Goal: Information Seeking & Learning: Learn about a topic

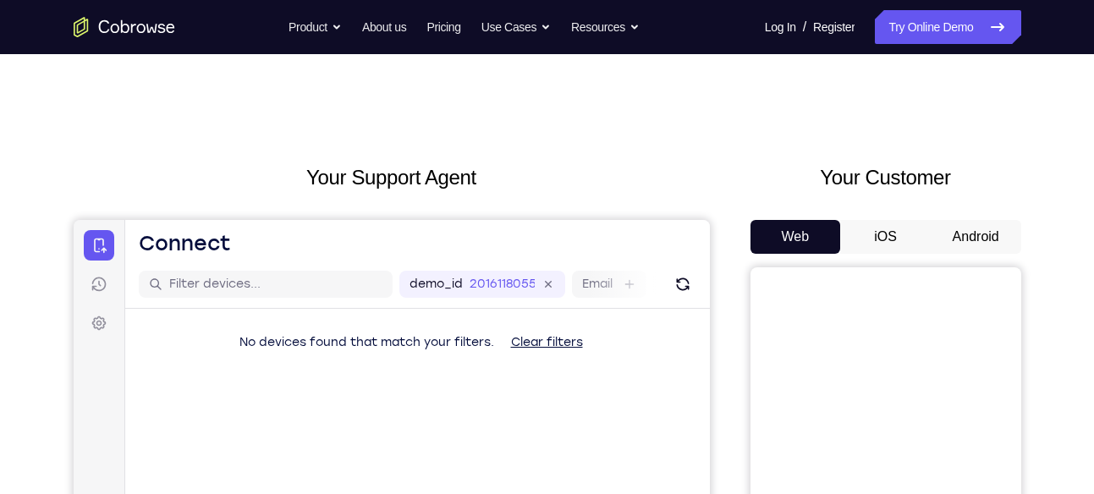
click at [962, 246] on button "Android" at bounding box center [976, 237] width 91 height 34
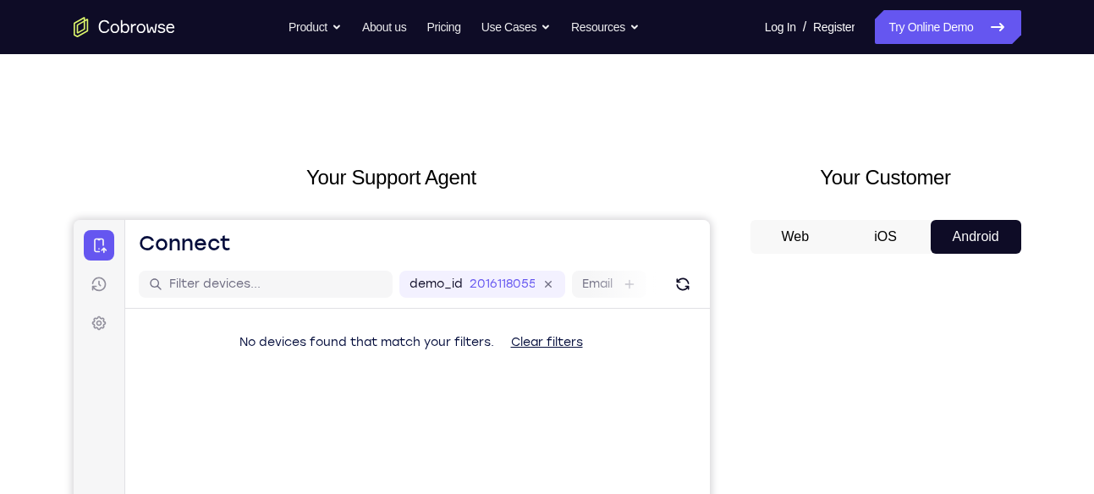
click at [962, 246] on button "Android" at bounding box center [976, 237] width 91 height 34
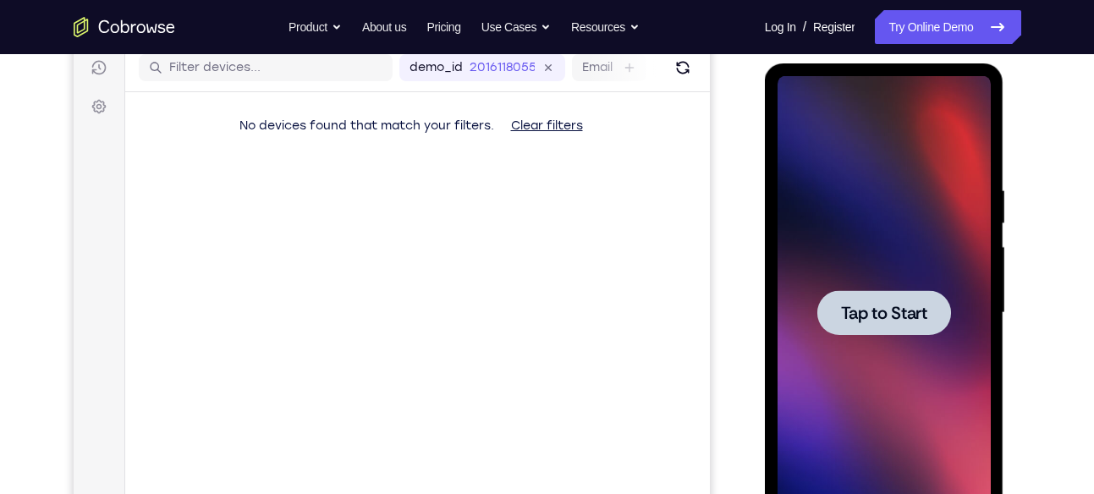
click at [881, 331] on div at bounding box center [885, 312] width 134 height 45
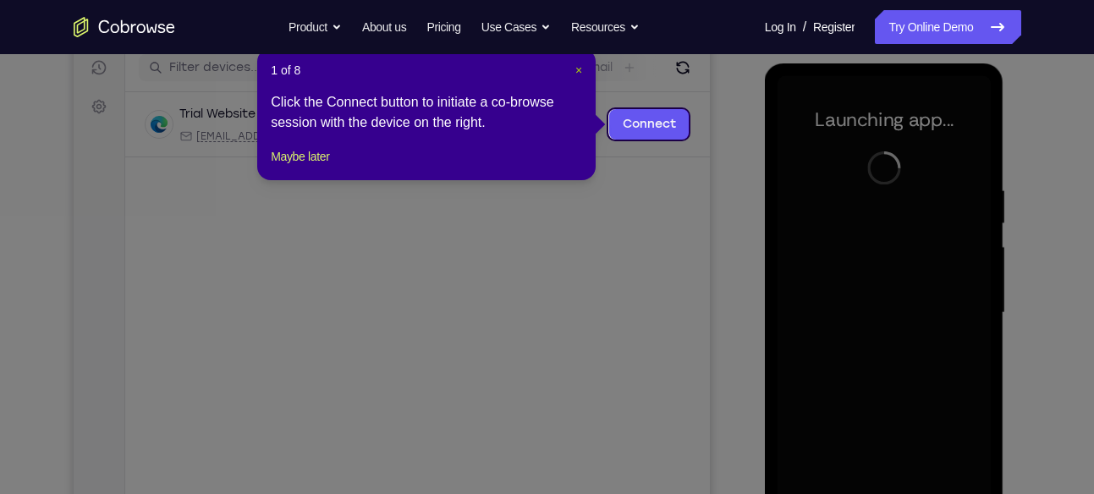
drag, startPoint x: 576, startPoint y: 71, endPoint x: 562, endPoint y: 123, distance: 53.6
click at [576, 71] on span "×" at bounding box center [579, 70] width 7 height 14
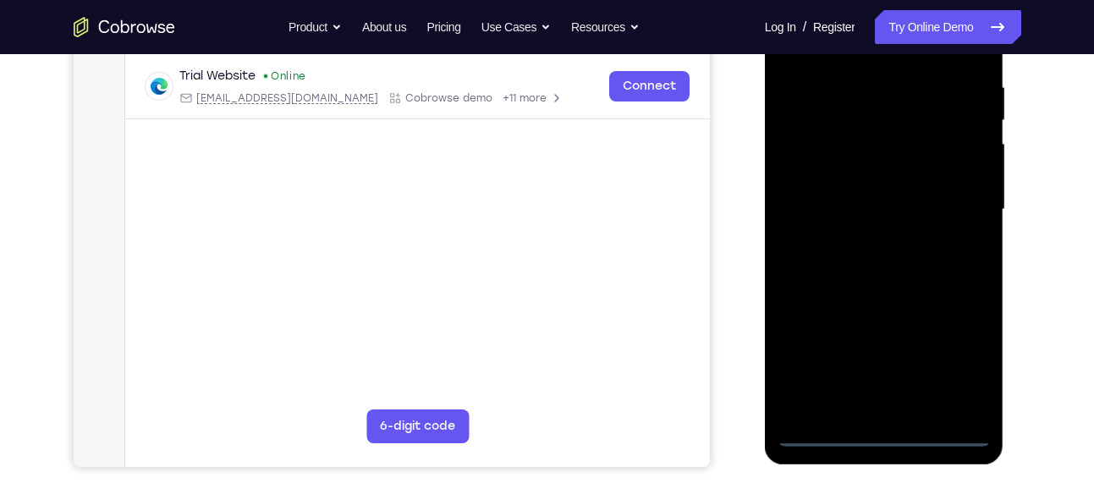
scroll to position [427, 0]
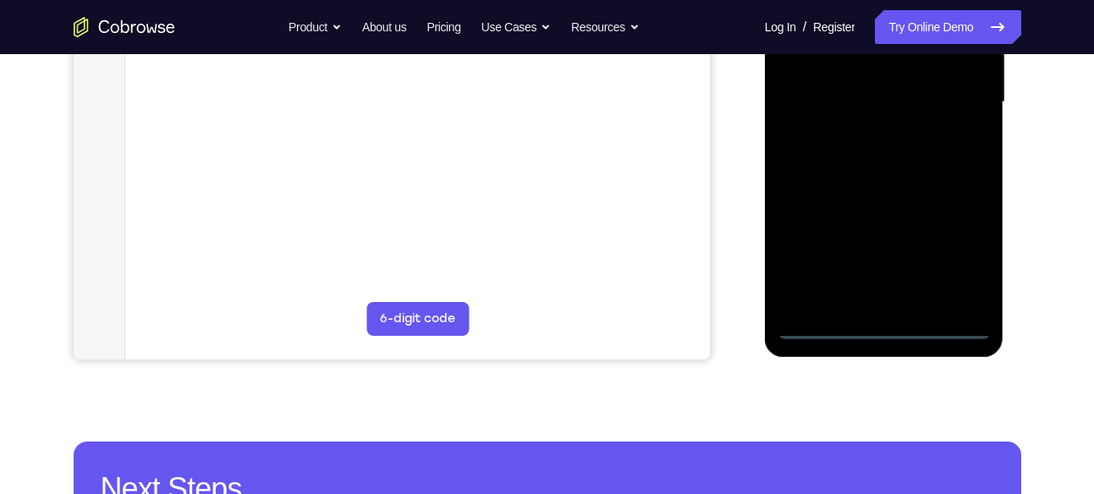
click at [879, 328] on div at bounding box center [884, 102] width 213 height 474
click at [961, 239] on div at bounding box center [884, 102] width 213 height 474
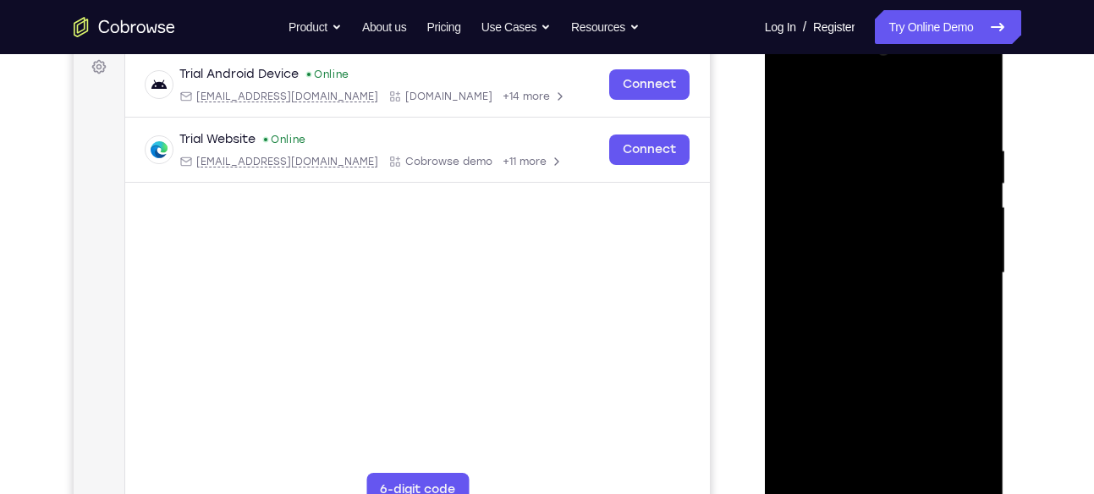
scroll to position [256, 0]
click at [866, 76] on div at bounding box center [884, 274] width 213 height 474
click at [791, 71] on div at bounding box center [884, 274] width 213 height 474
click at [821, 188] on div at bounding box center [884, 274] width 213 height 474
click at [866, 301] on div at bounding box center [884, 274] width 213 height 474
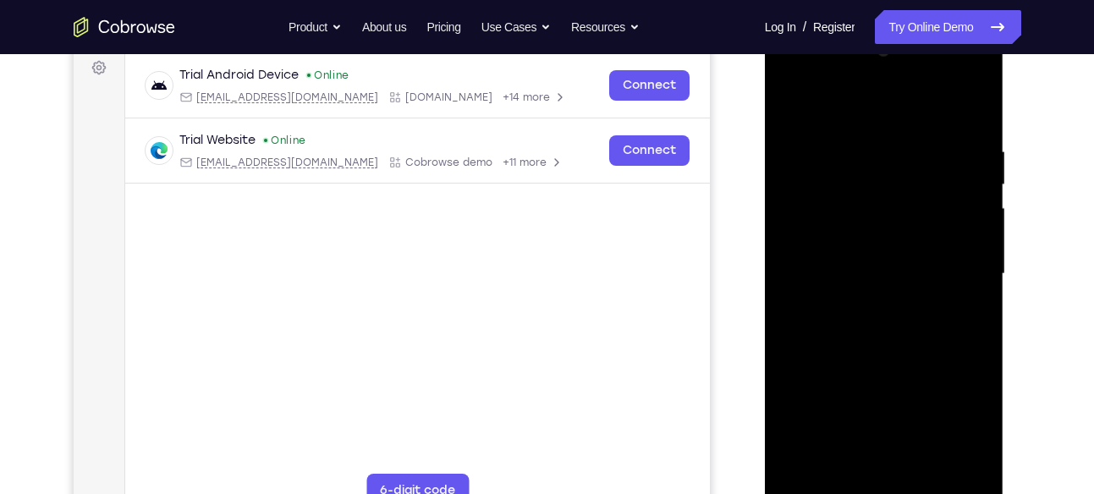
click at [868, 254] on div at bounding box center [884, 274] width 213 height 474
click at [860, 284] on div at bounding box center [884, 274] width 213 height 474
click at [871, 271] on div at bounding box center [884, 274] width 213 height 474
click at [914, 334] on div at bounding box center [884, 274] width 213 height 474
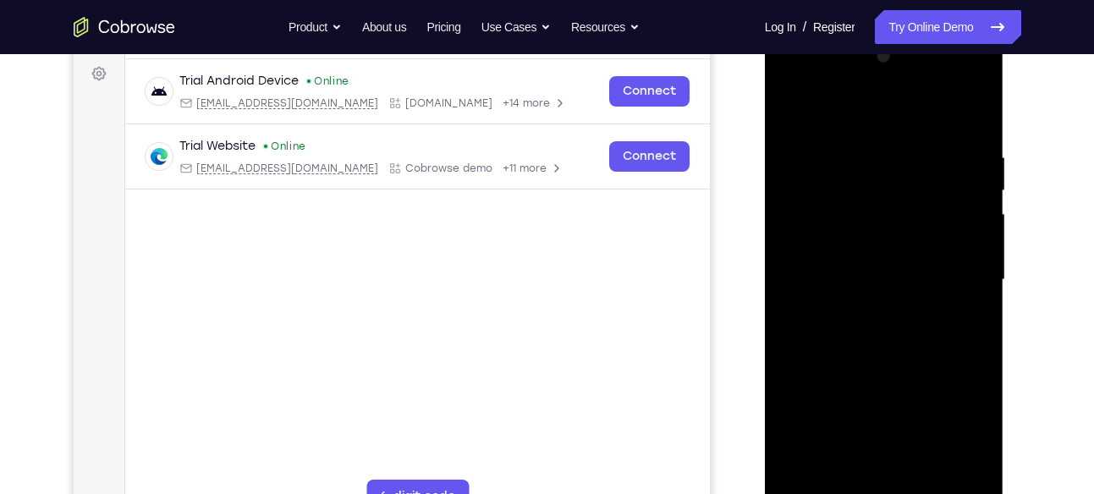
scroll to position [267, 0]
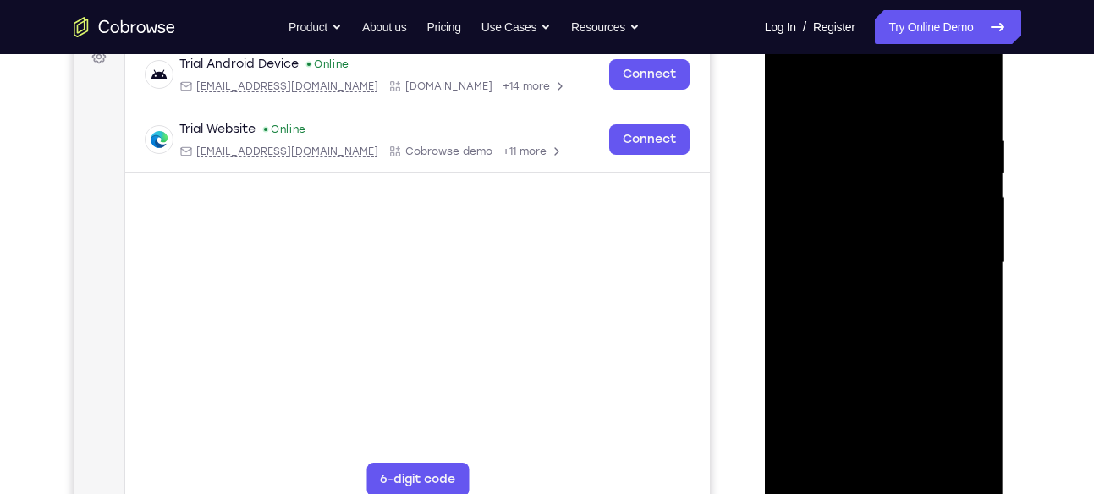
click at [885, 383] on div at bounding box center [884, 263] width 213 height 474
click at [896, 240] on div at bounding box center [884, 263] width 213 height 474
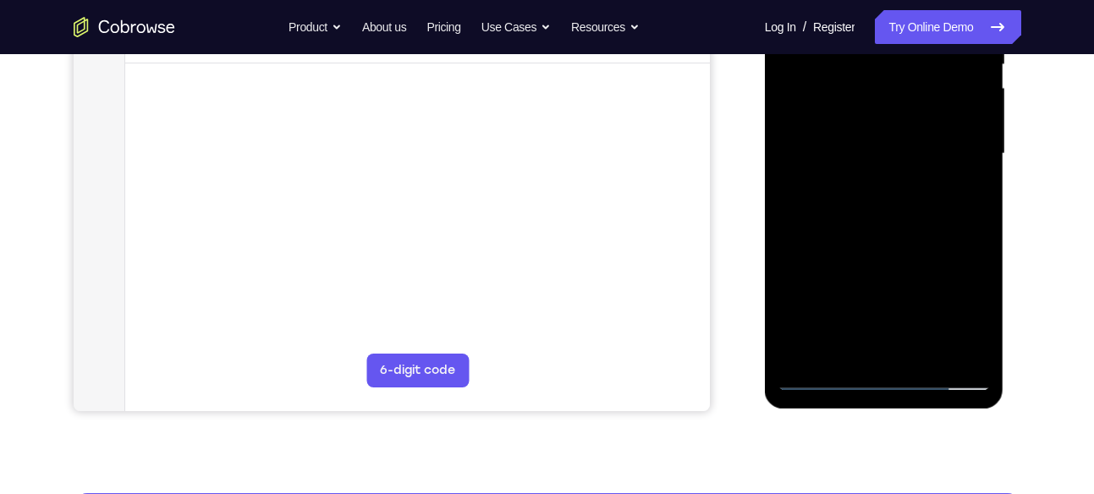
scroll to position [377, 0]
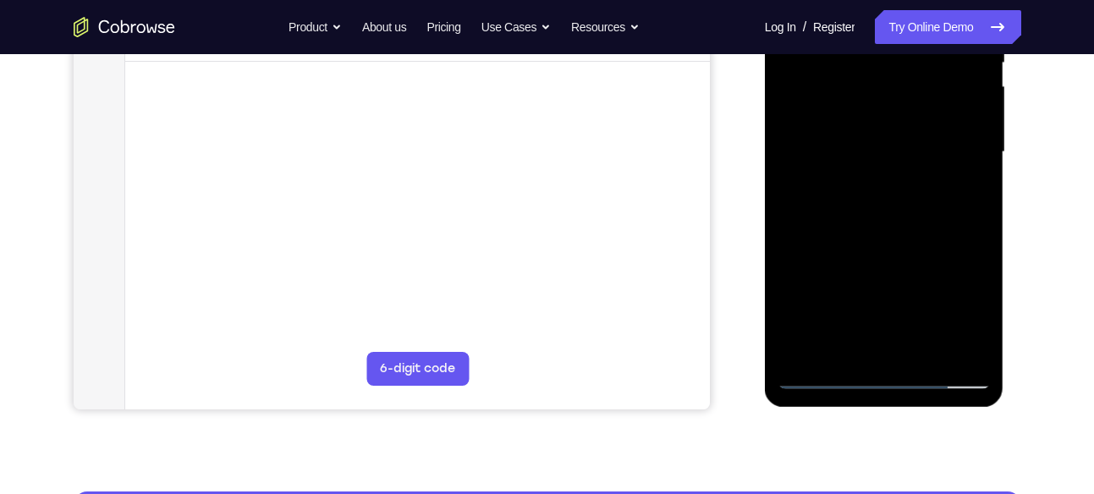
drag, startPoint x: 890, startPoint y: 282, endPoint x: 895, endPoint y: 182, distance: 100.0
click at [895, 182] on div at bounding box center [884, 152] width 213 height 474
click at [878, 340] on div at bounding box center [884, 152] width 213 height 474
drag, startPoint x: 903, startPoint y: 223, endPoint x: 840, endPoint y: 296, distance: 96.6
click at [840, 296] on div at bounding box center [884, 152] width 213 height 474
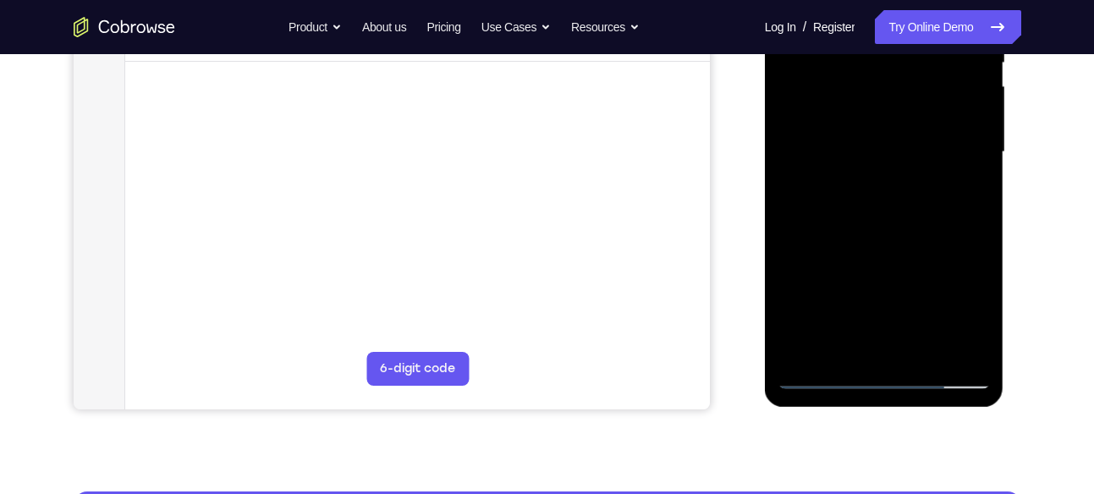
click at [877, 194] on div at bounding box center [884, 152] width 213 height 474
click at [849, 164] on div at bounding box center [884, 152] width 213 height 474
click at [967, 342] on div at bounding box center [884, 152] width 213 height 474
click at [954, 122] on div at bounding box center [884, 152] width 213 height 474
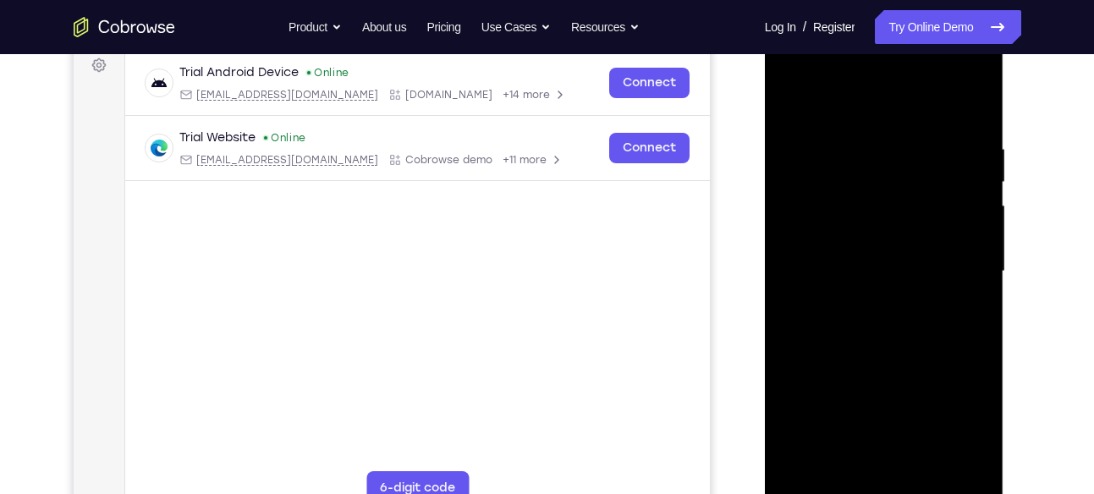
scroll to position [256, 0]
click at [863, 296] on div at bounding box center [884, 273] width 213 height 474
click at [960, 476] on div at bounding box center [884, 273] width 213 height 474
click at [911, 143] on div at bounding box center [884, 273] width 213 height 474
click at [907, 344] on div at bounding box center [884, 273] width 213 height 474
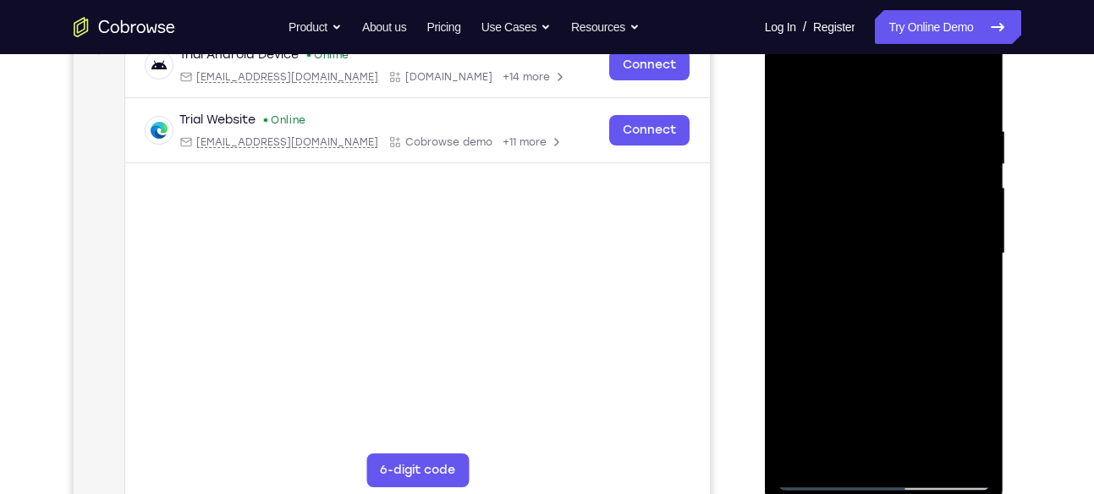
scroll to position [298, 0]
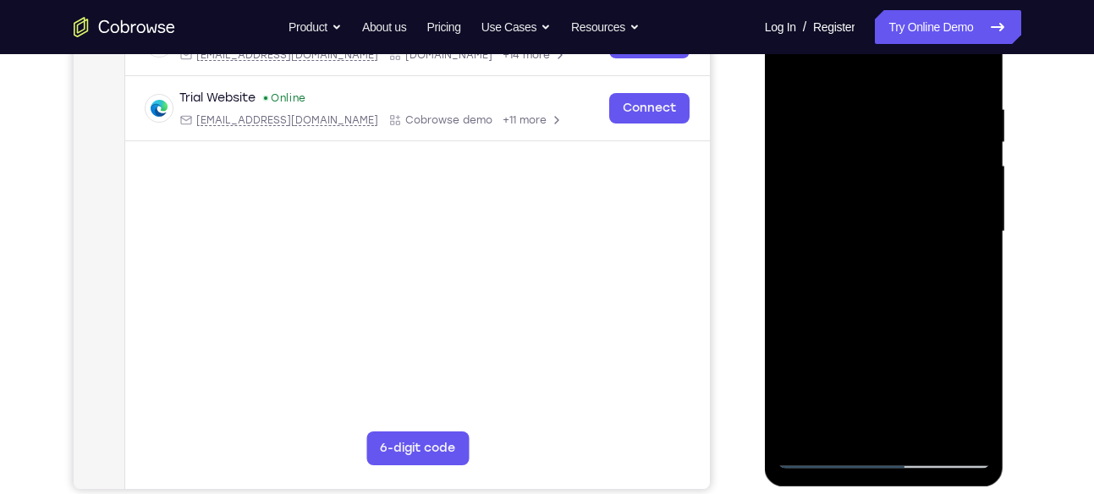
click at [978, 86] on div at bounding box center [884, 232] width 213 height 474
click at [930, 432] on div at bounding box center [884, 232] width 213 height 474
click at [894, 299] on div at bounding box center [884, 232] width 213 height 474
click at [939, 261] on div at bounding box center [884, 232] width 213 height 474
click at [957, 190] on div at bounding box center [884, 232] width 213 height 474
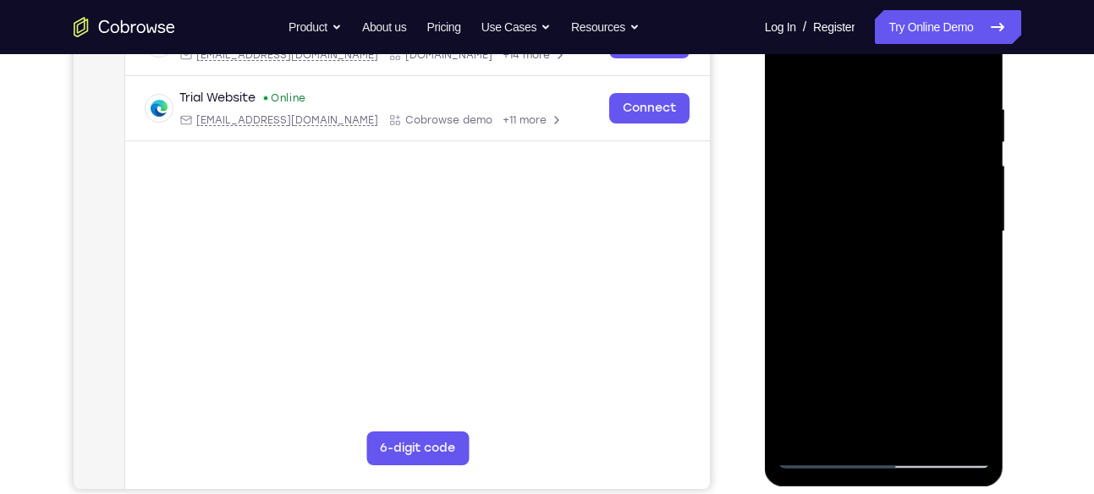
click at [844, 99] on div at bounding box center [884, 232] width 213 height 474
click at [803, 66] on div at bounding box center [884, 232] width 213 height 474
drag, startPoint x: 873, startPoint y: 326, endPoint x: 885, endPoint y: 245, distance: 82.2
click at [885, 245] on div at bounding box center [884, 232] width 213 height 474
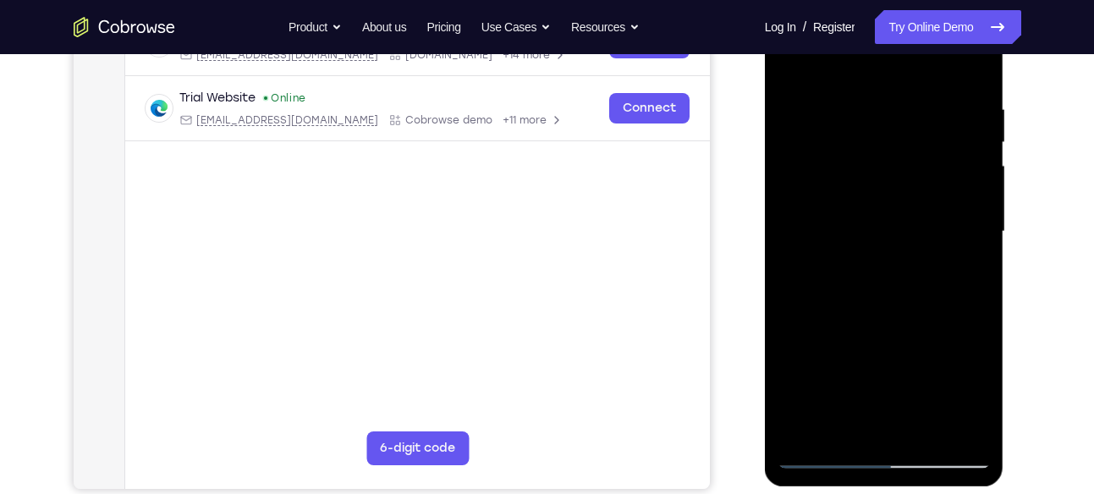
click at [864, 298] on div at bounding box center [884, 232] width 213 height 474
click at [966, 272] on div at bounding box center [884, 232] width 213 height 474
click at [960, 270] on div at bounding box center [884, 232] width 213 height 474
click at [792, 67] on div at bounding box center [884, 232] width 213 height 474
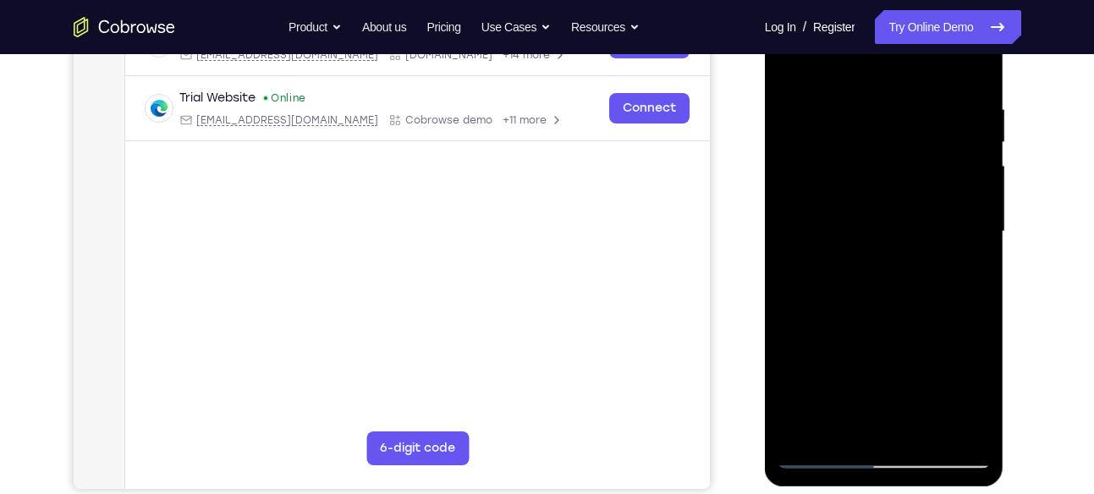
click at [980, 60] on div at bounding box center [884, 232] width 213 height 474
click at [857, 96] on div at bounding box center [884, 232] width 213 height 474
click at [857, 87] on div at bounding box center [884, 232] width 213 height 474
drag, startPoint x: 862, startPoint y: 244, endPoint x: 876, endPoint y: 193, distance: 52.6
click at [876, 193] on div at bounding box center [884, 232] width 213 height 474
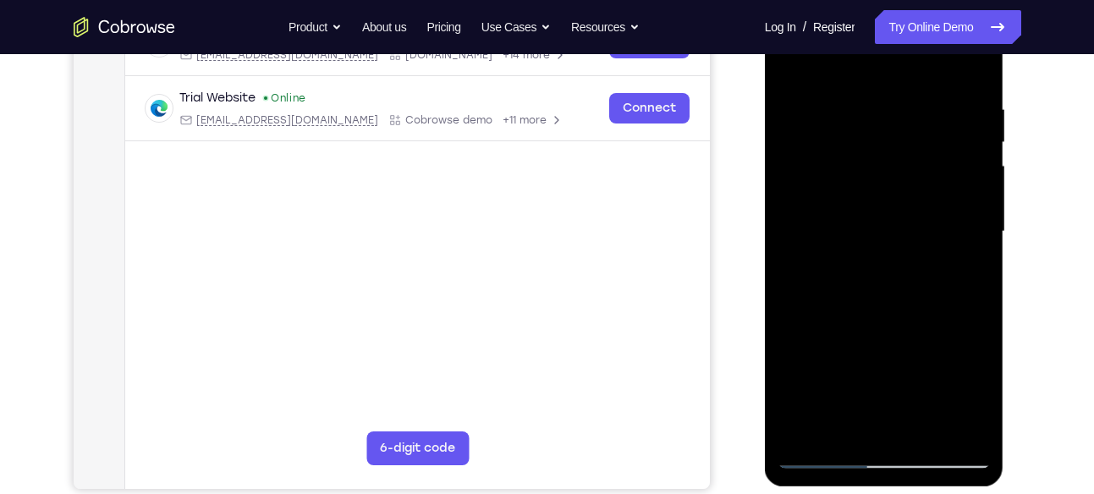
drag, startPoint x: 876, startPoint y: 193, endPoint x: 873, endPoint y: 282, distance: 88.9
click at [873, 282] on div at bounding box center [884, 232] width 213 height 474
click at [794, 58] on div at bounding box center [884, 232] width 213 height 474
click at [918, 86] on div at bounding box center [884, 232] width 213 height 474
click at [796, 61] on div at bounding box center [884, 232] width 213 height 474
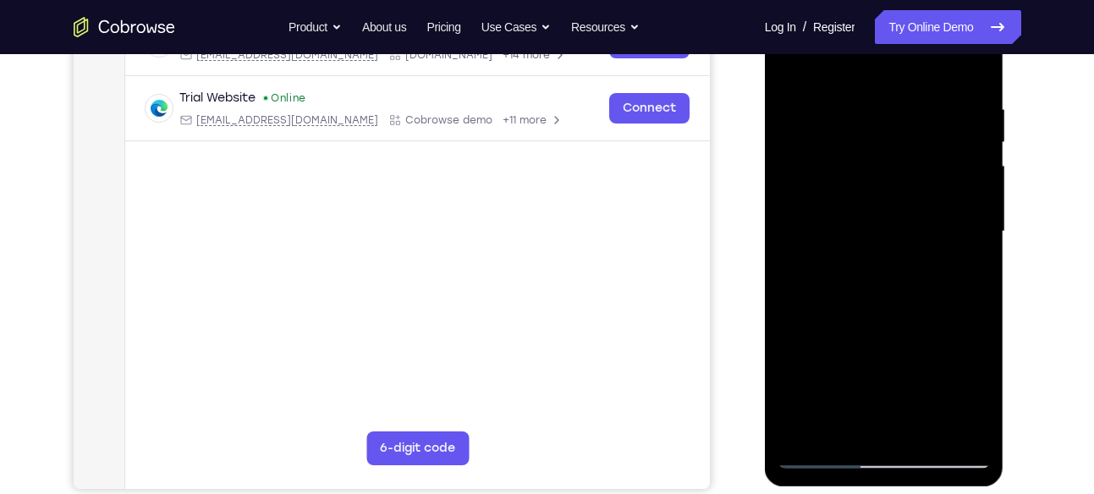
click at [796, 63] on div at bounding box center [884, 232] width 213 height 474
click at [861, 101] on div at bounding box center [884, 232] width 213 height 474
click at [972, 196] on div at bounding box center [884, 232] width 213 height 474
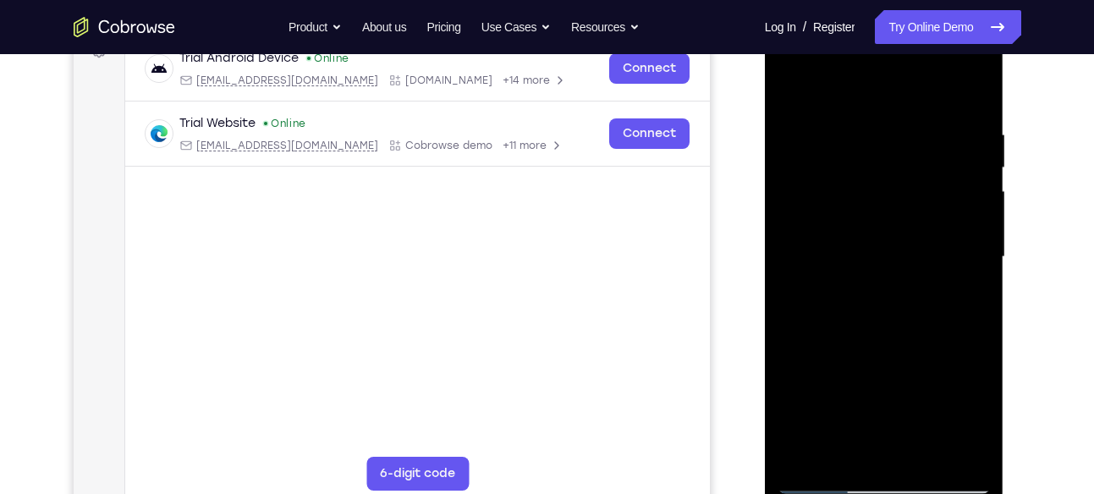
scroll to position [271, 0]
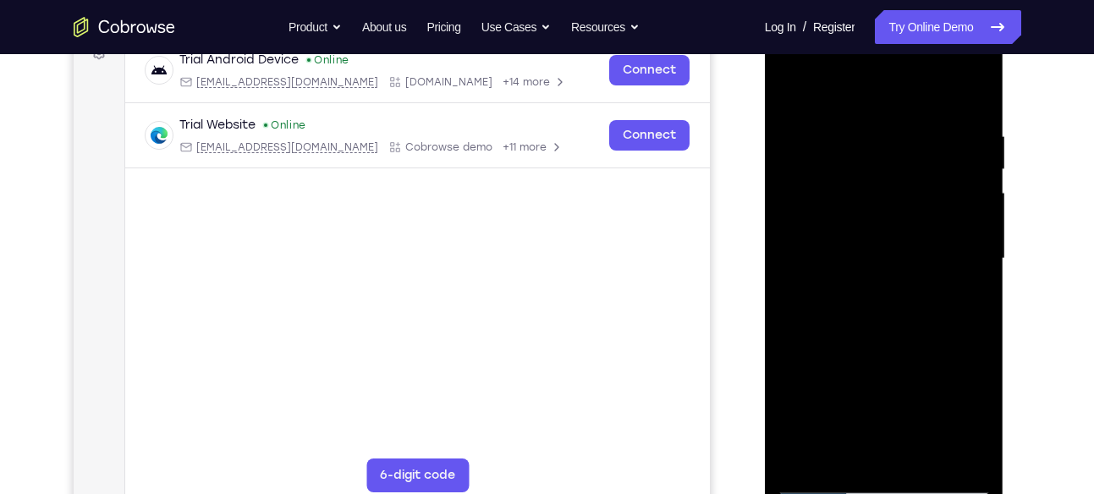
click at [972, 196] on div at bounding box center [884, 259] width 213 height 474
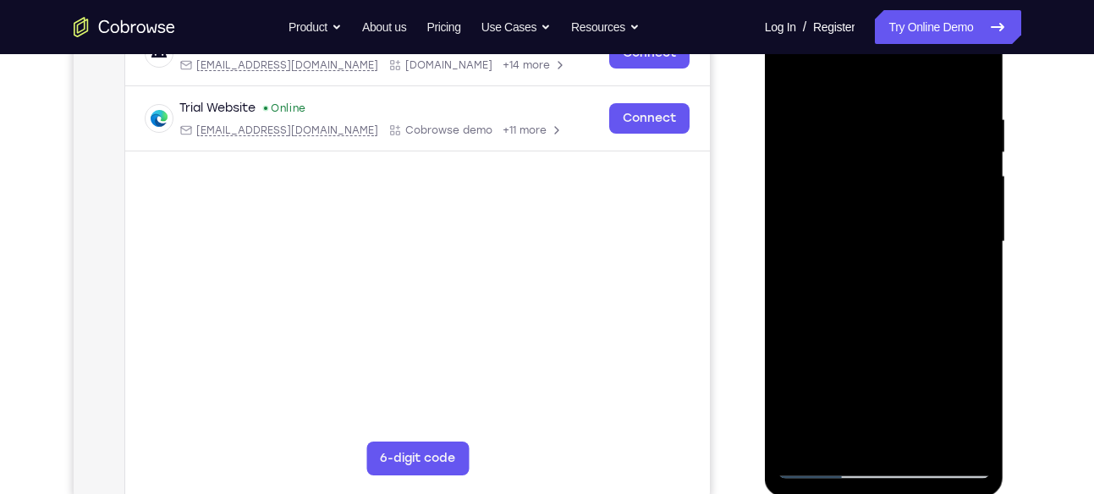
scroll to position [293, 0]
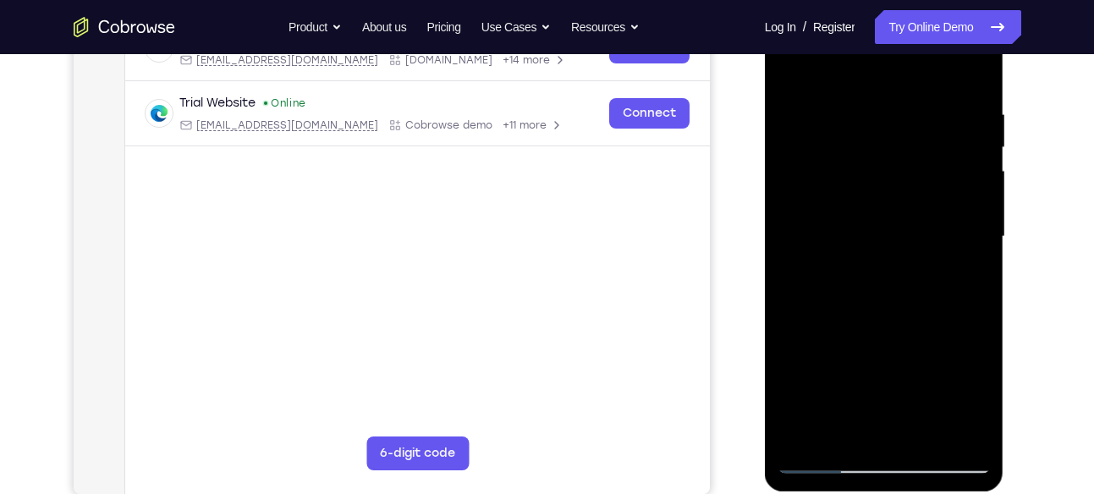
click at [895, 421] on div at bounding box center [884, 237] width 213 height 474
click at [973, 423] on div at bounding box center [884, 237] width 213 height 474
click at [916, 207] on div at bounding box center [884, 237] width 213 height 474
click at [919, 426] on div at bounding box center [884, 237] width 213 height 474
click at [967, 427] on div at bounding box center [884, 237] width 213 height 474
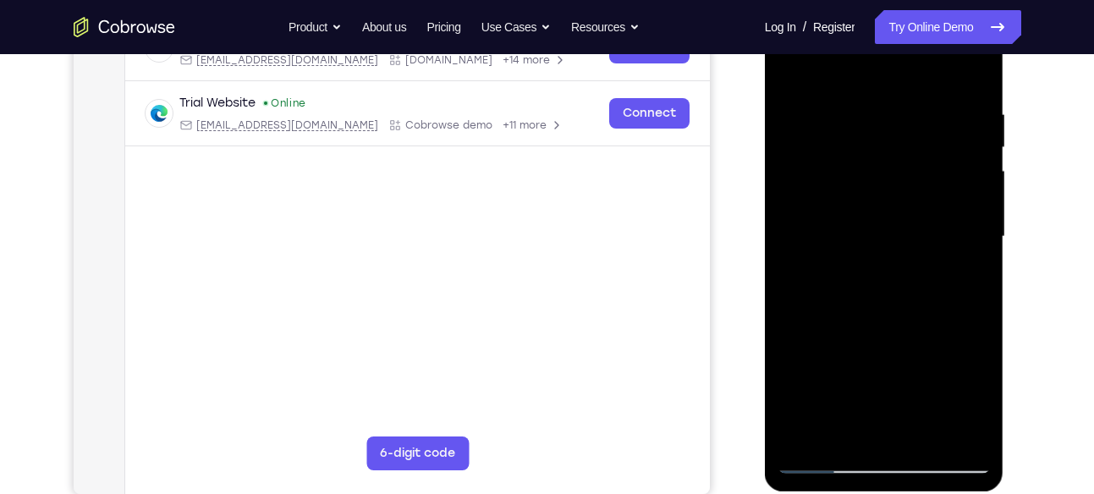
click at [962, 197] on div at bounding box center [884, 237] width 213 height 474
click at [971, 76] on div at bounding box center [884, 237] width 213 height 474
click at [923, 430] on div at bounding box center [884, 237] width 213 height 474
drag, startPoint x: 884, startPoint y: 382, endPoint x: 896, endPoint y: 244, distance: 138.5
click at [896, 244] on div at bounding box center [884, 237] width 213 height 474
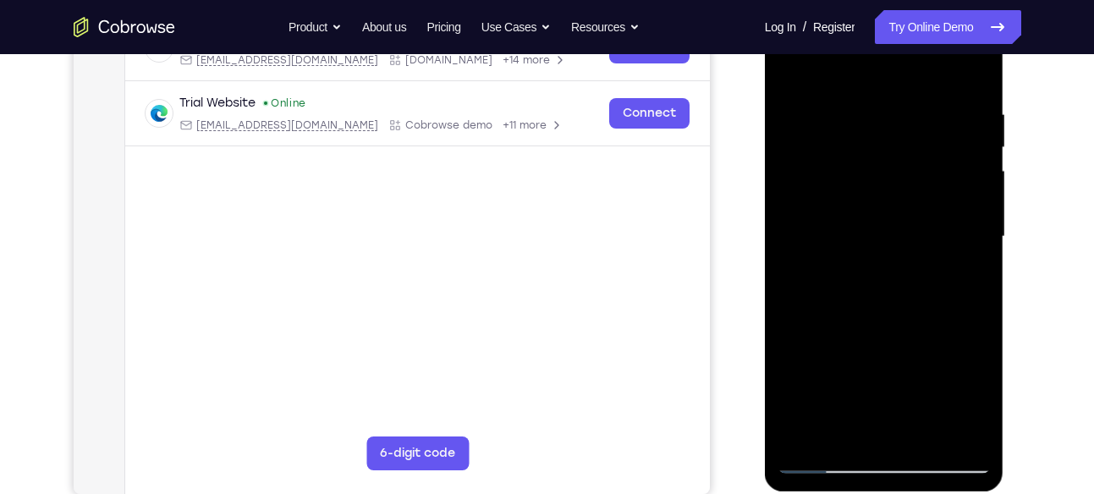
drag, startPoint x: 889, startPoint y: 344, endPoint x: 900, endPoint y: 278, distance: 66.8
click at [900, 278] on div at bounding box center [884, 237] width 213 height 474
drag, startPoint x: 892, startPoint y: 361, endPoint x: 916, endPoint y: 294, distance: 71.7
click at [916, 294] on div at bounding box center [884, 237] width 213 height 474
drag, startPoint x: 906, startPoint y: 366, endPoint x: 912, endPoint y: 306, distance: 60.5
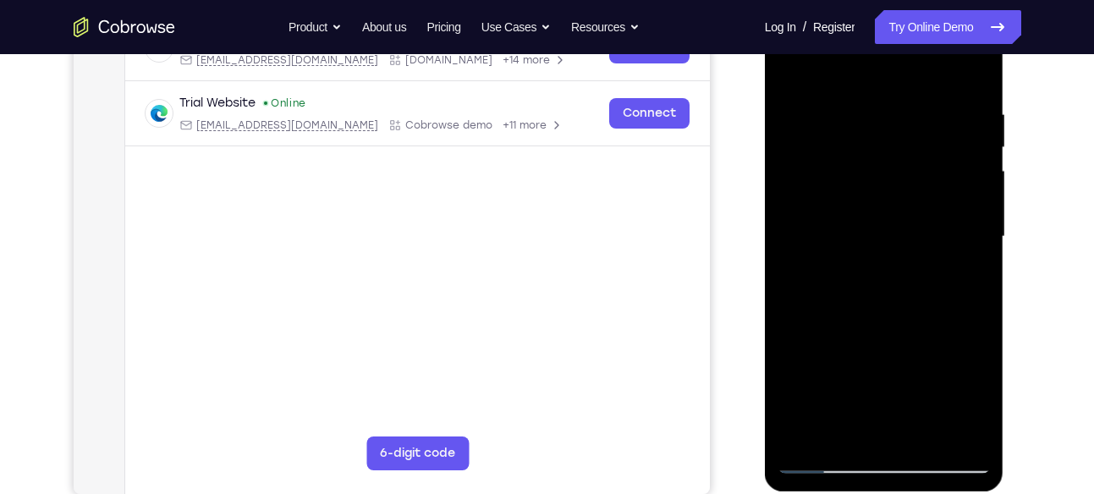
click at [912, 306] on div at bounding box center [884, 237] width 213 height 474
drag, startPoint x: 912, startPoint y: 352, endPoint x: 916, endPoint y: 320, distance: 32.4
click at [916, 320] on div at bounding box center [884, 237] width 213 height 474
click at [903, 345] on div at bounding box center [884, 237] width 213 height 474
click at [862, 426] on div at bounding box center [884, 237] width 213 height 474
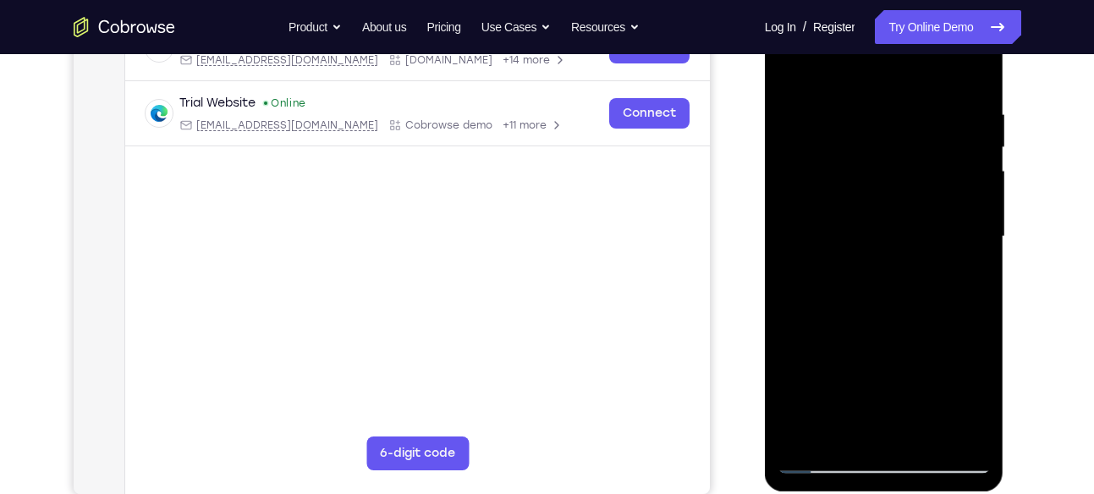
click at [843, 430] on div at bounding box center [884, 237] width 213 height 474
click at [934, 329] on div at bounding box center [884, 237] width 213 height 474
click at [965, 267] on div at bounding box center [884, 237] width 213 height 474
click at [796, 69] on div at bounding box center [884, 237] width 213 height 474
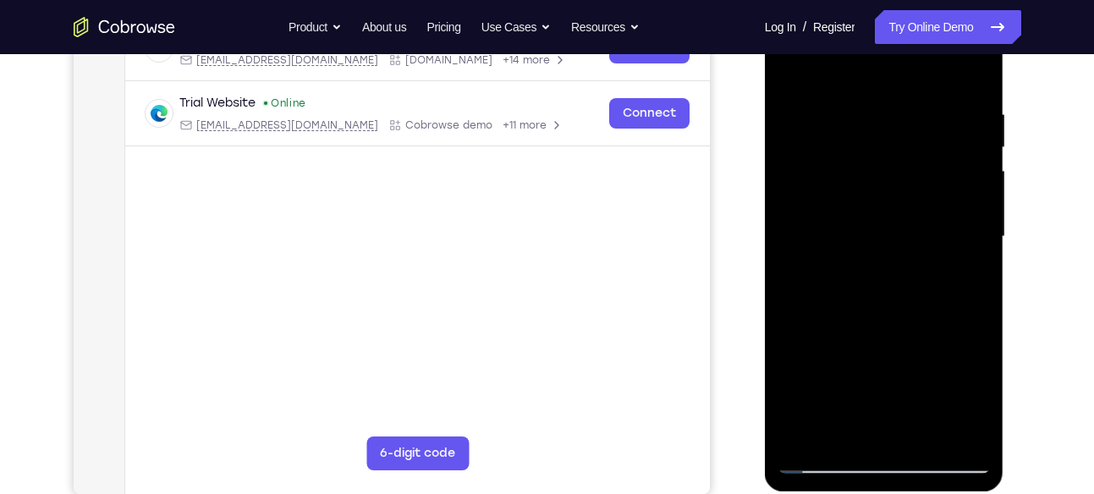
drag, startPoint x: 845, startPoint y: 361, endPoint x: 852, endPoint y: 309, distance: 52.2
click at [852, 309] on div at bounding box center [884, 237] width 213 height 474
click at [873, 219] on div at bounding box center [884, 237] width 213 height 474
click at [965, 283] on div at bounding box center [884, 237] width 213 height 474
click at [793, 72] on div at bounding box center [884, 237] width 213 height 474
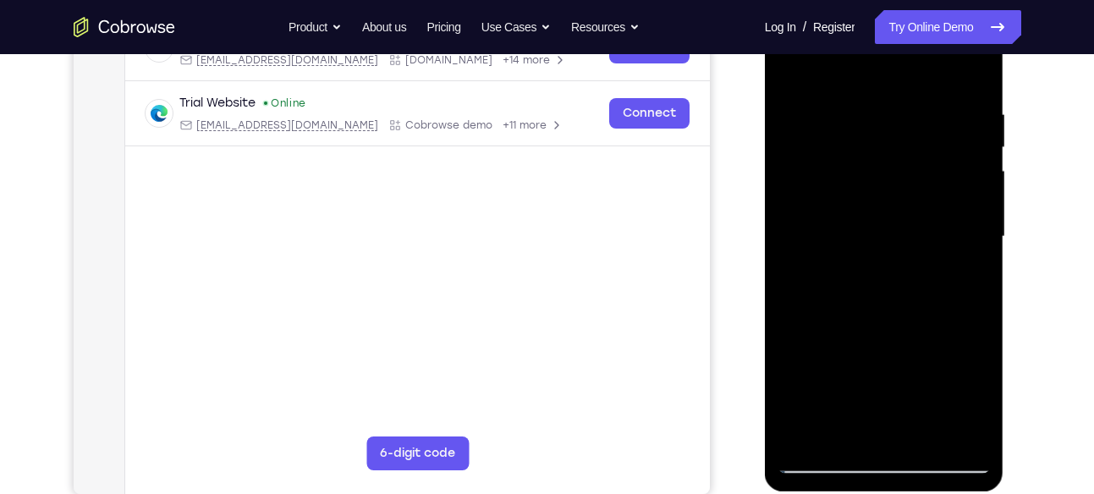
drag, startPoint x: 864, startPoint y: 365, endPoint x: 873, endPoint y: 229, distance: 135.7
click at [873, 229] on div at bounding box center [884, 237] width 213 height 474
drag, startPoint x: 821, startPoint y: 332, endPoint x: 840, endPoint y: 204, distance: 129.1
click at [840, 204] on div at bounding box center [884, 237] width 213 height 474
drag, startPoint x: 867, startPoint y: 361, endPoint x: 885, endPoint y: 262, distance: 99.8
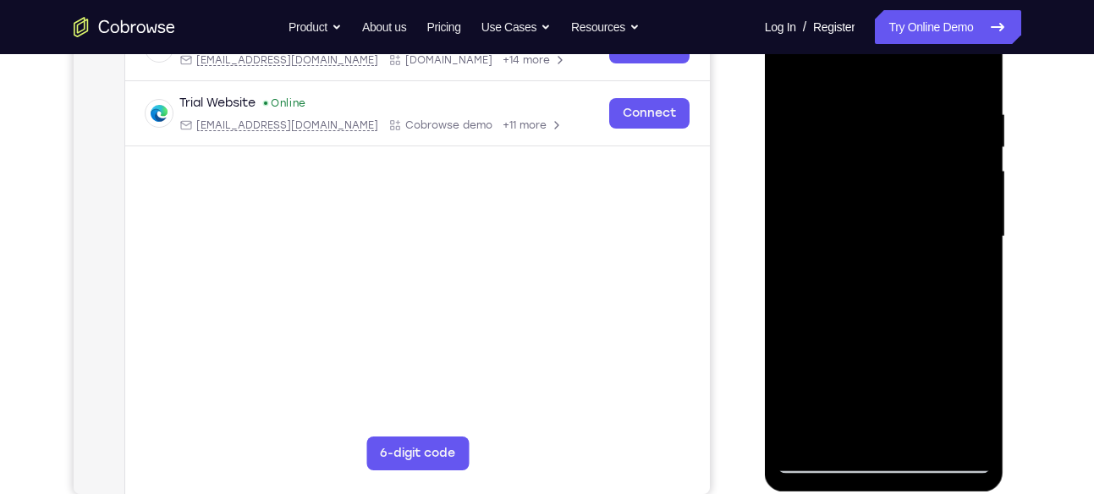
click at [885, 262] on div at bounding box center [884, 237] width 213 height 474
drag, startPoint x: 884, startPoint y: 374, endPoint x: 895, endPoint y: 278, distance: 96.4
click at [895, 278] on div at bounding box center [884, 237] width 213 height 474
drag, startPoint x: 871, startPoint y: 403, endPoint x: 885, endPoint y: 322, distance: 82.5
click at [885, 322] on div at bounding box center [884, 237] width 213 height 474
